Goal: Information Seeking & Learning: Learn about a topic

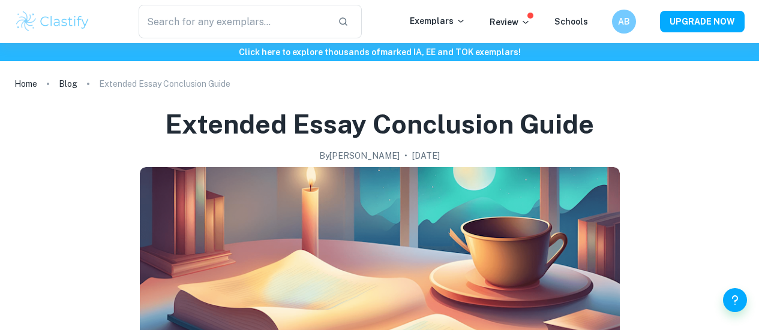
scroll to position [804, 0]
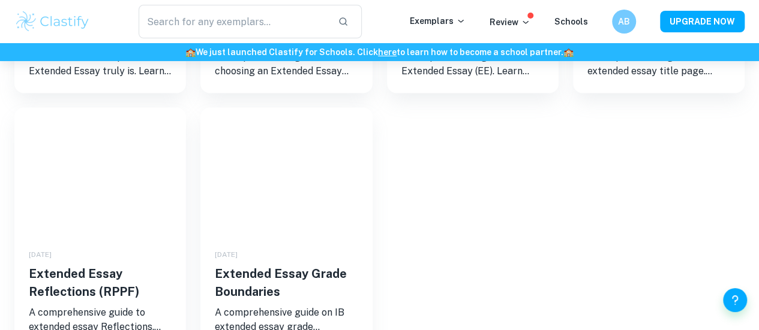
scroll to position [897, 0]
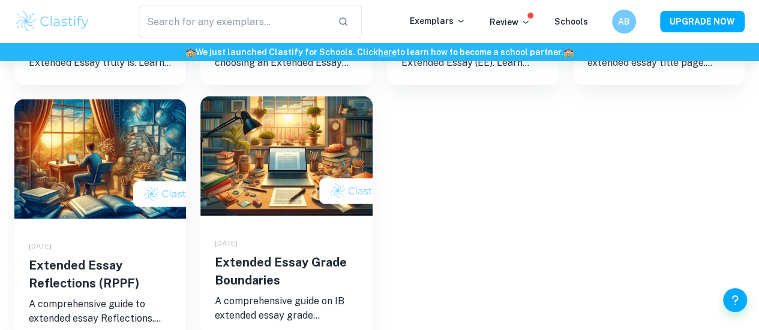
click at [321, 213] on img at bounding box center [286, 156] width 172 height 120
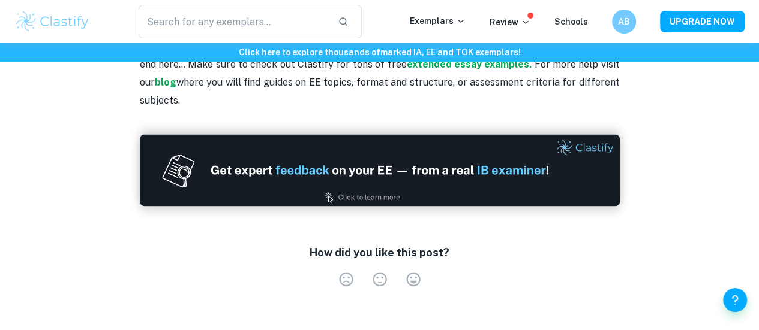
scroll to position [265, 0]
